Goal: Find specific page/section: Find specific page/section

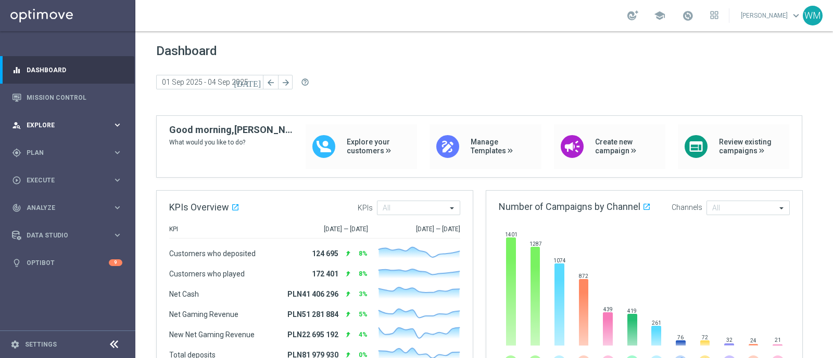
click at [70, 118] on div "person_search Explore keyboard_arrow_right" at bounding box center [67, 125] width 134 height 28
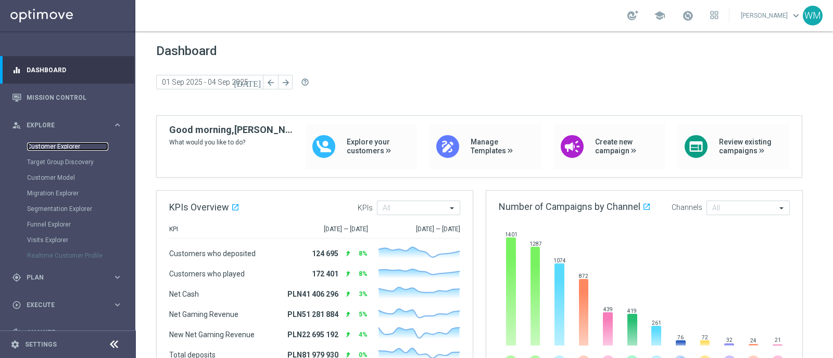
click at [65, 146] on link "Customer Explorer" at bounding box center [67, 147] width 81 height 8
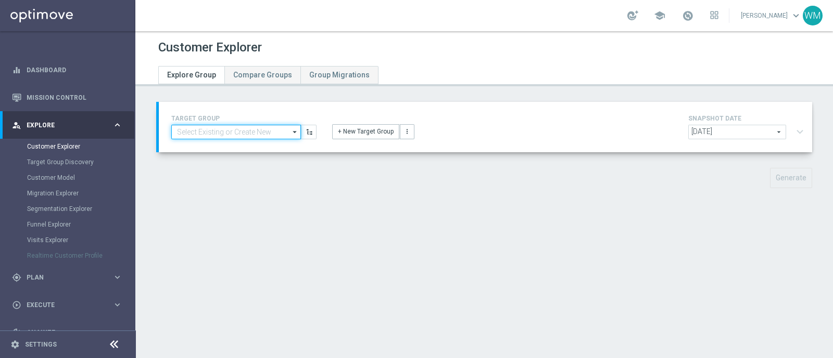
click at [232, 127] on input at bounding box center [236, 132] width 130 height 15
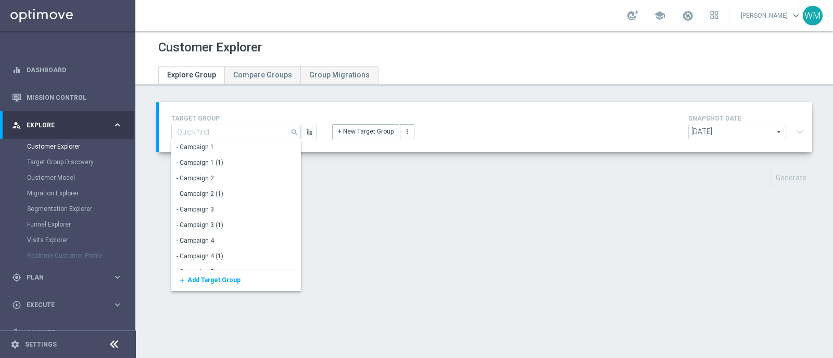
click at [473, 268] on div "Customer Explorer Explore Group Compare Groups Group Migrations TARGET GROUP se…" at bounding box center [483, 194] width 697 height 327
